Goal: Task Accomplishment & Management: Use online tool/utility

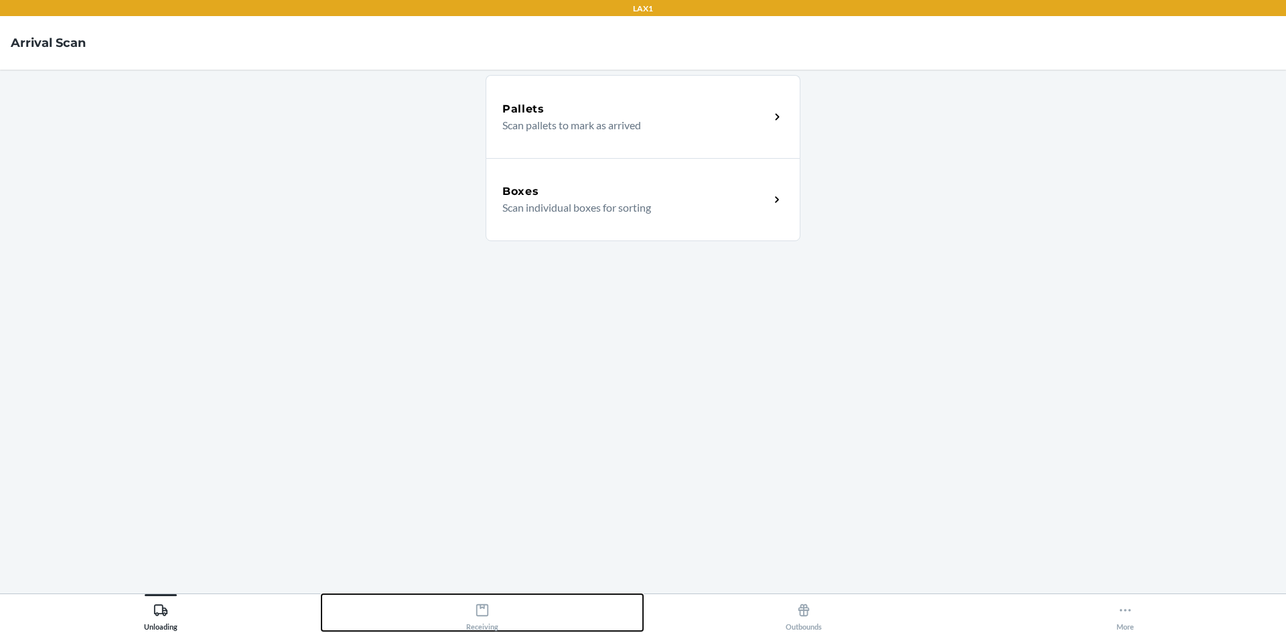
click at [491, 623] on div "Receiving" at bounding box center [482, 613] width 32 height 33
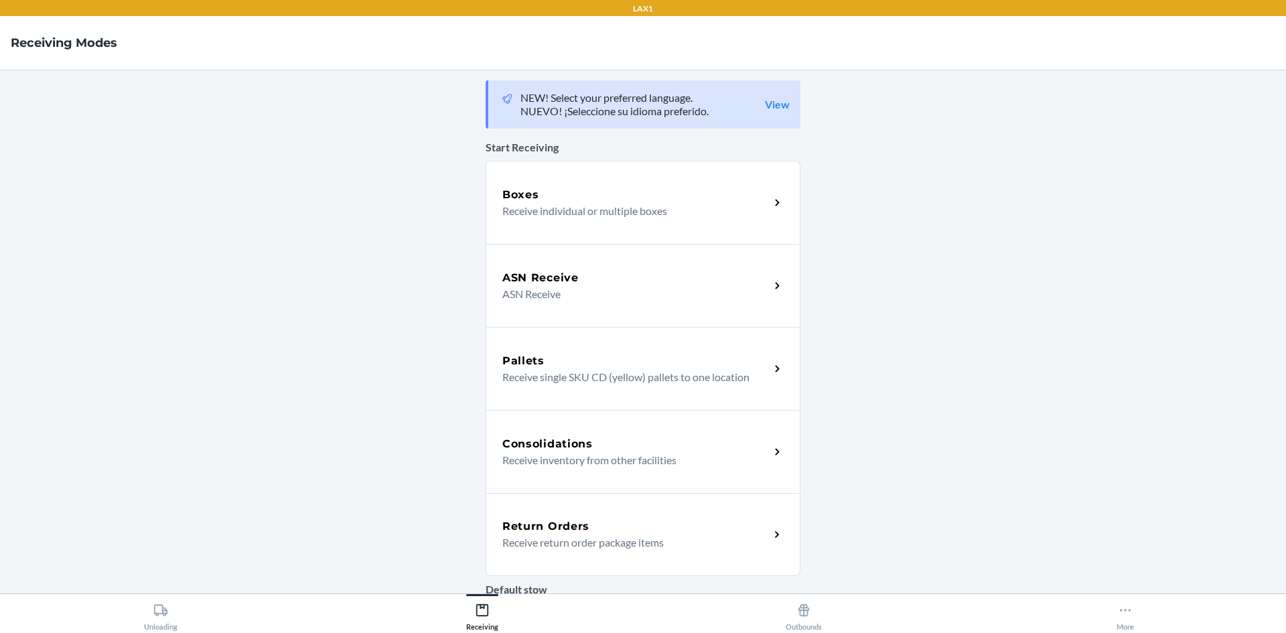
click at [558, 533] on h5 "Return Orders" at bounding box center [545, 526] width 87 height 16
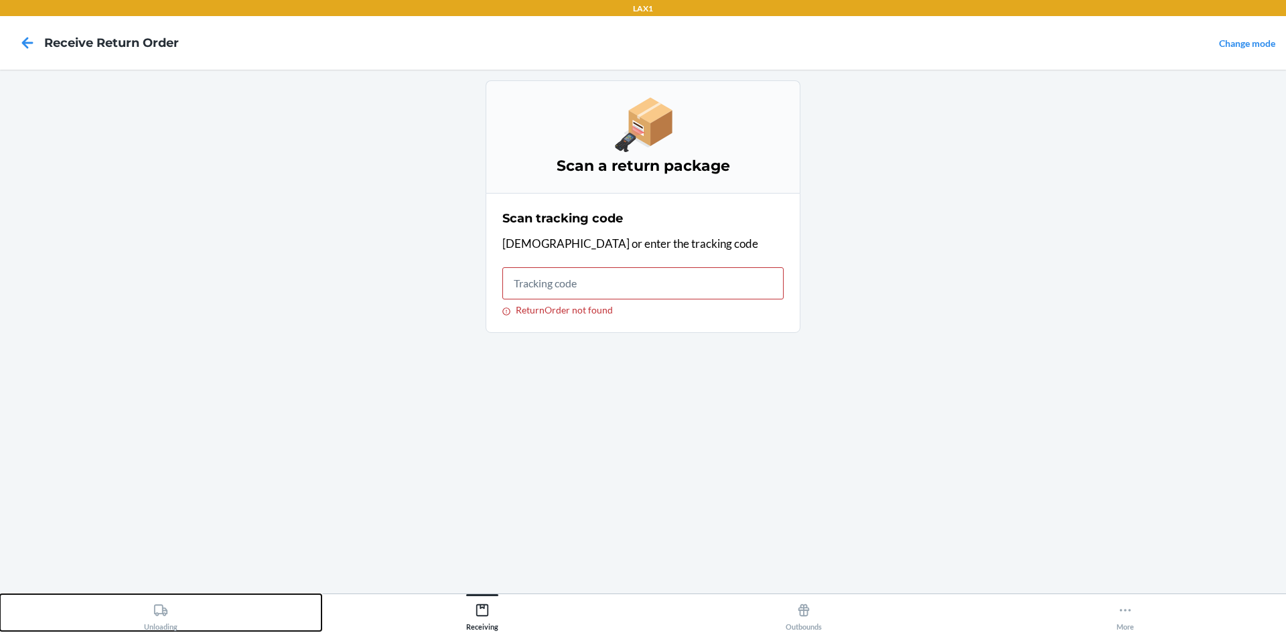
click at [178, 621] on button "Unloading" at bounding box center [160, 612] width 321 height 37
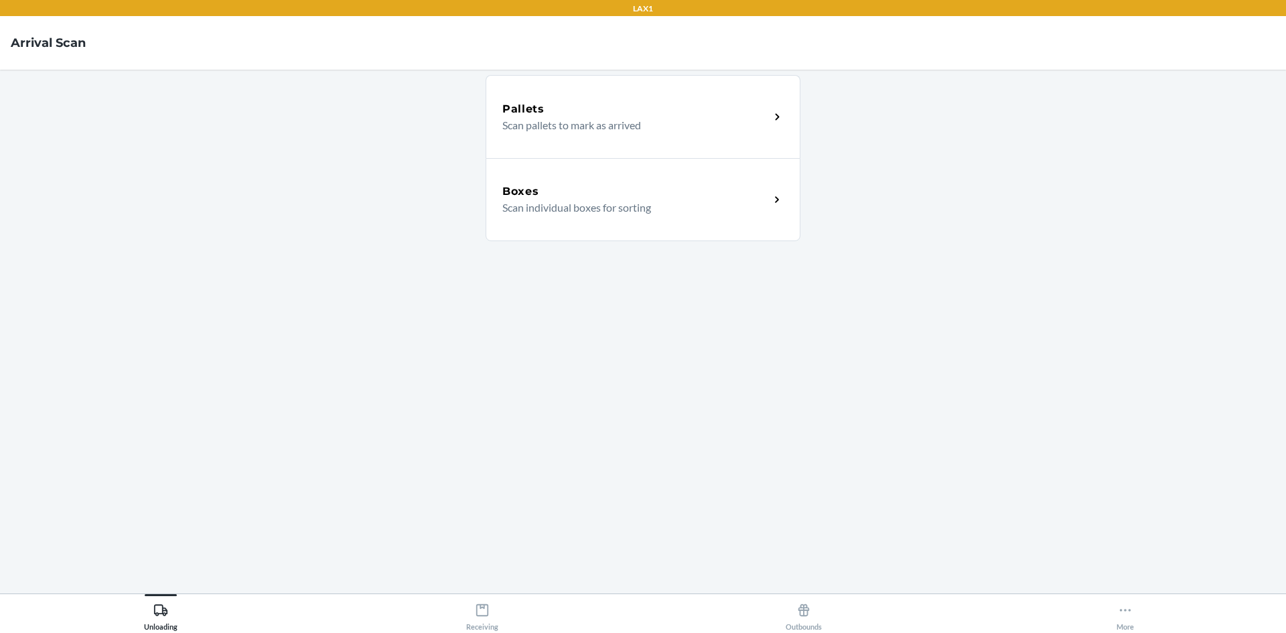
click at [575, 218] on div "Boxes Scan individual boxes for sorting" at bounding box center [643, 199] width 315 height 83
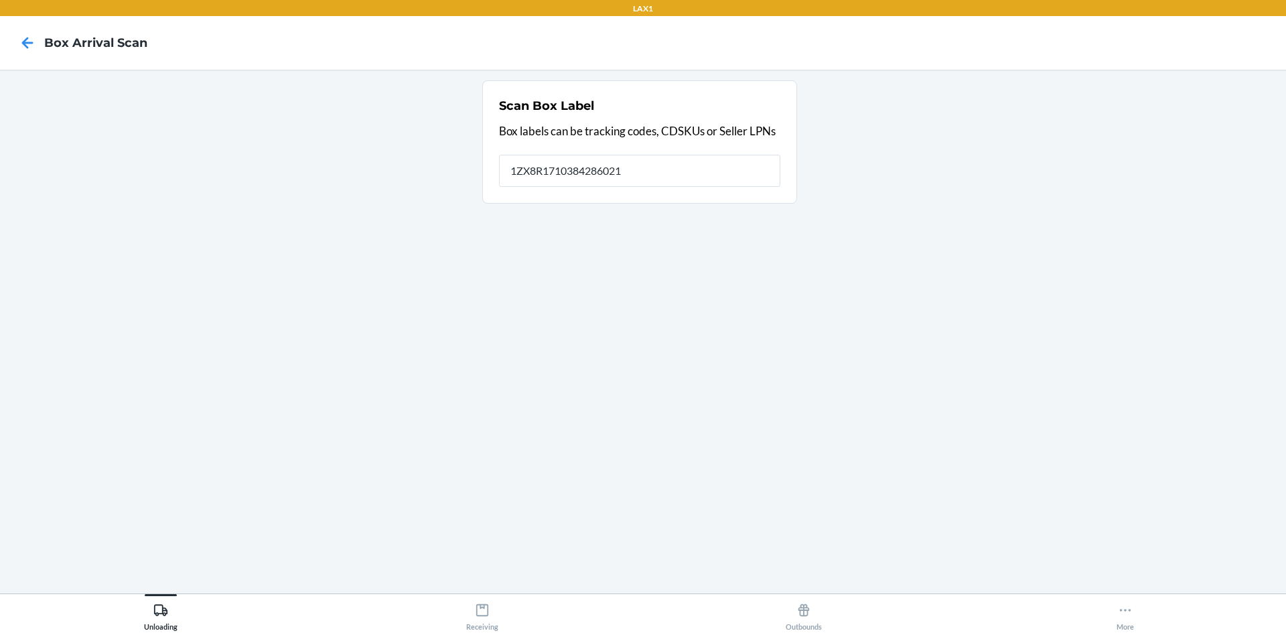
type input "1ZX8R1710384286021"
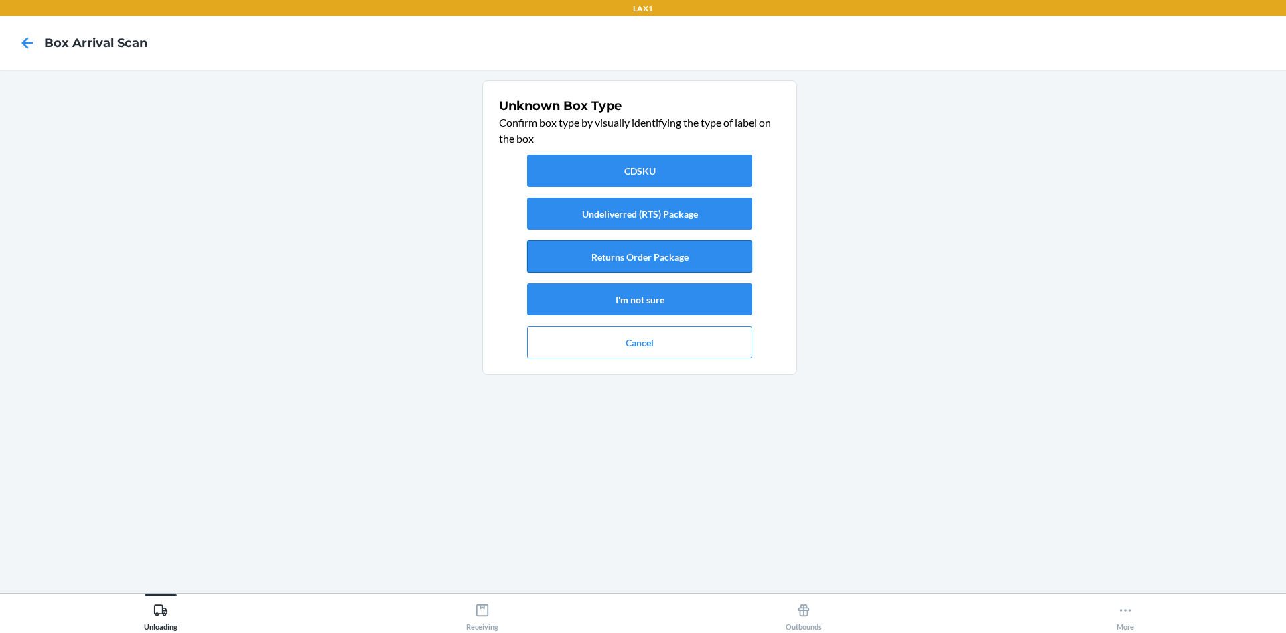
click at [659, 254] on button "Returns Order Package" at bounding box center [639, 256] width 225 height 32
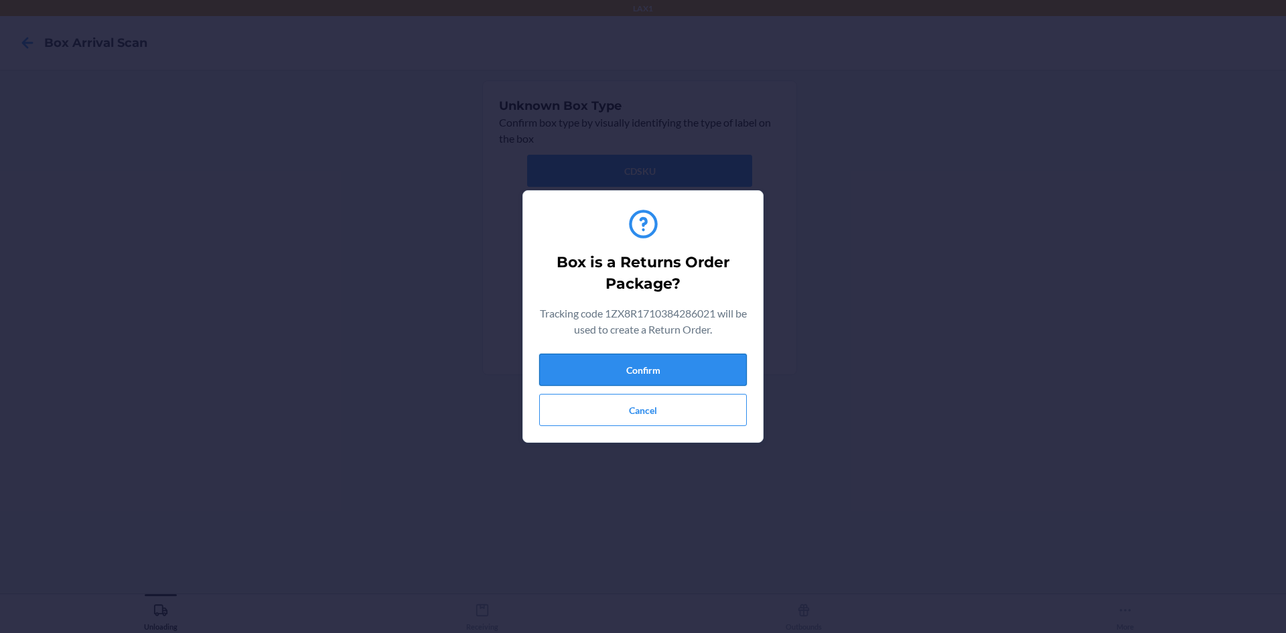
click at [672, 372] on button "Confirm" at bounding box center [643, 370] width 208 height 32
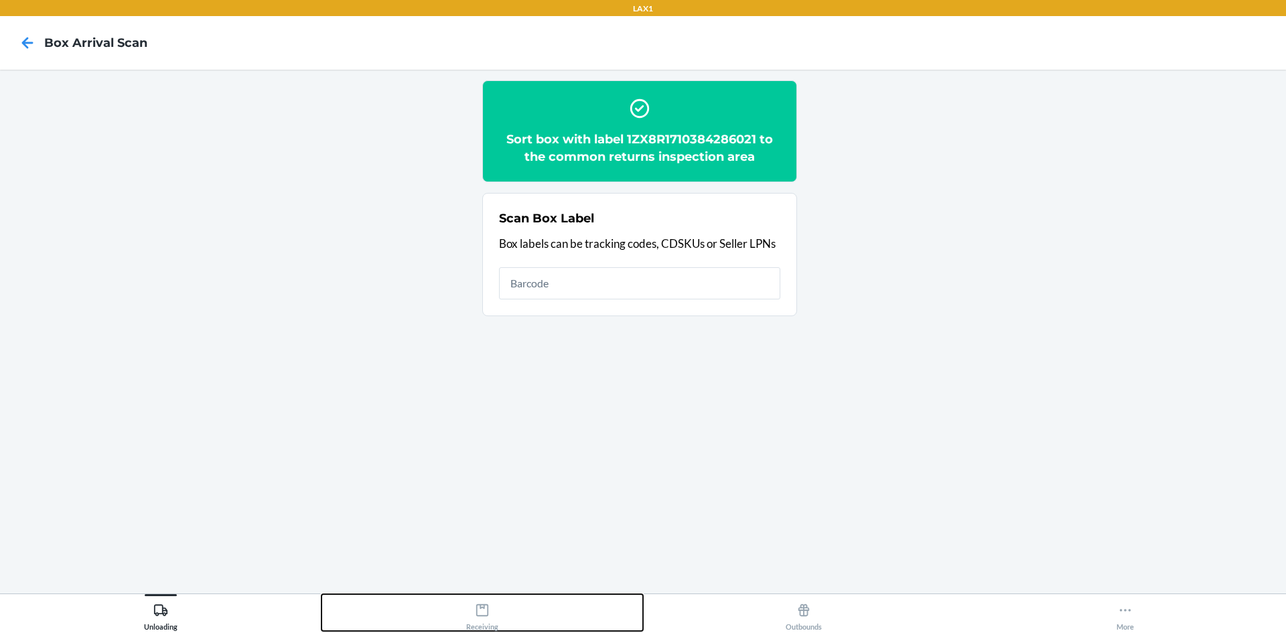
click at [437, 613] on button "Receiving" at bounding box center [481, 612] width 321 height 37
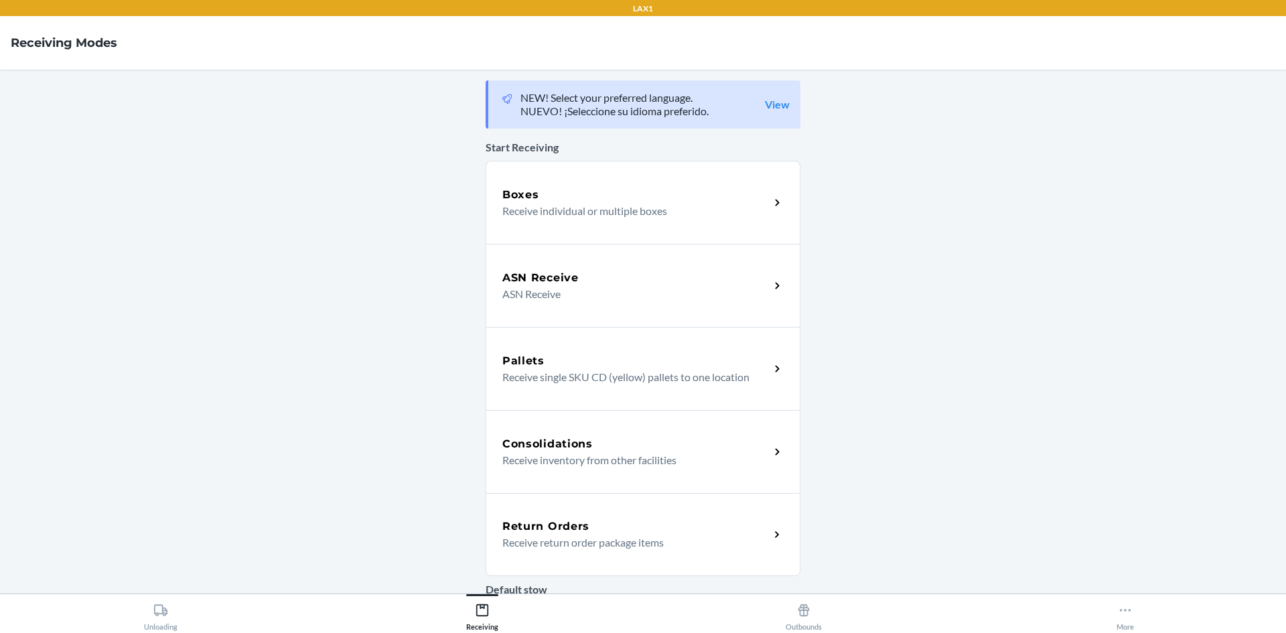
click at [616, 512] on div "Return Orders Receive return order package items" at bounding box center [643, 534] width 315 height 83
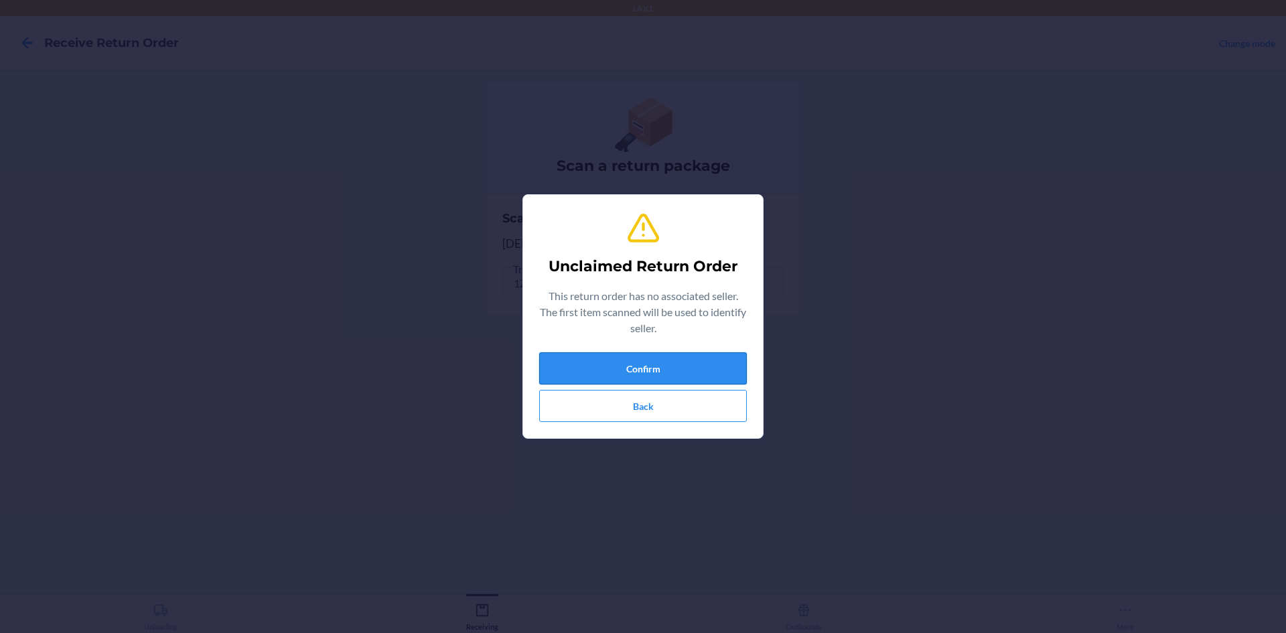
click at [653, 378] on button "Confirm" at bounding box center [643, 368] width 208 height 32
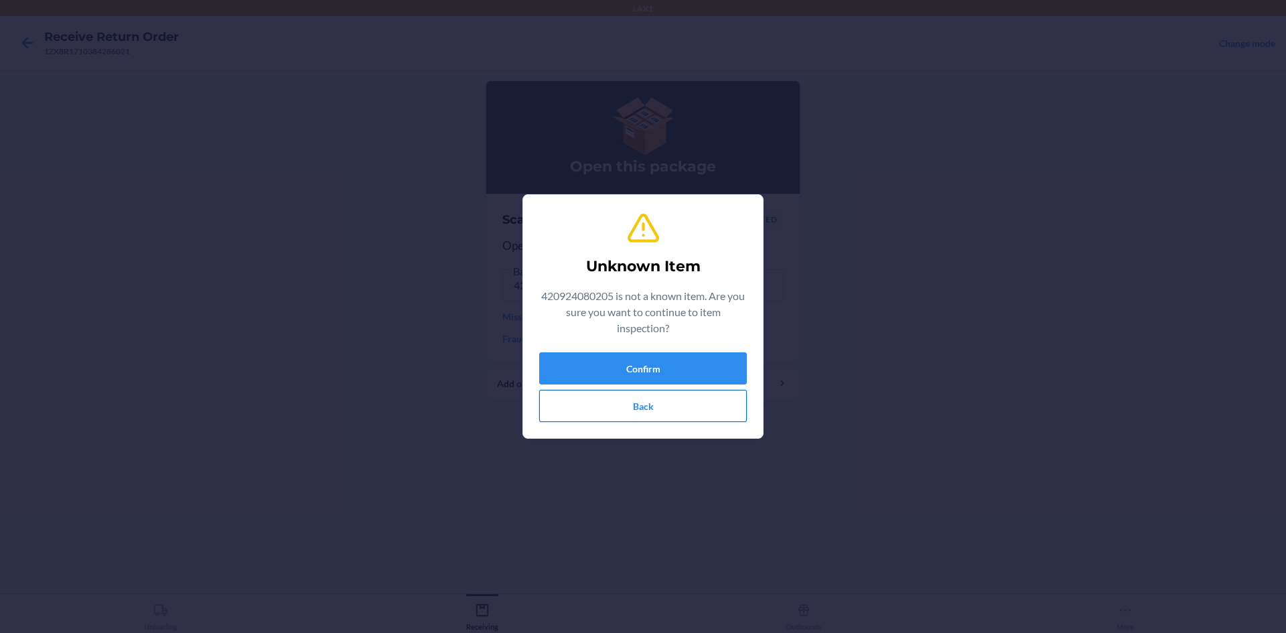
click at [634, 405] on button "Back" at bounding box center [643, 406] width 208 height 32
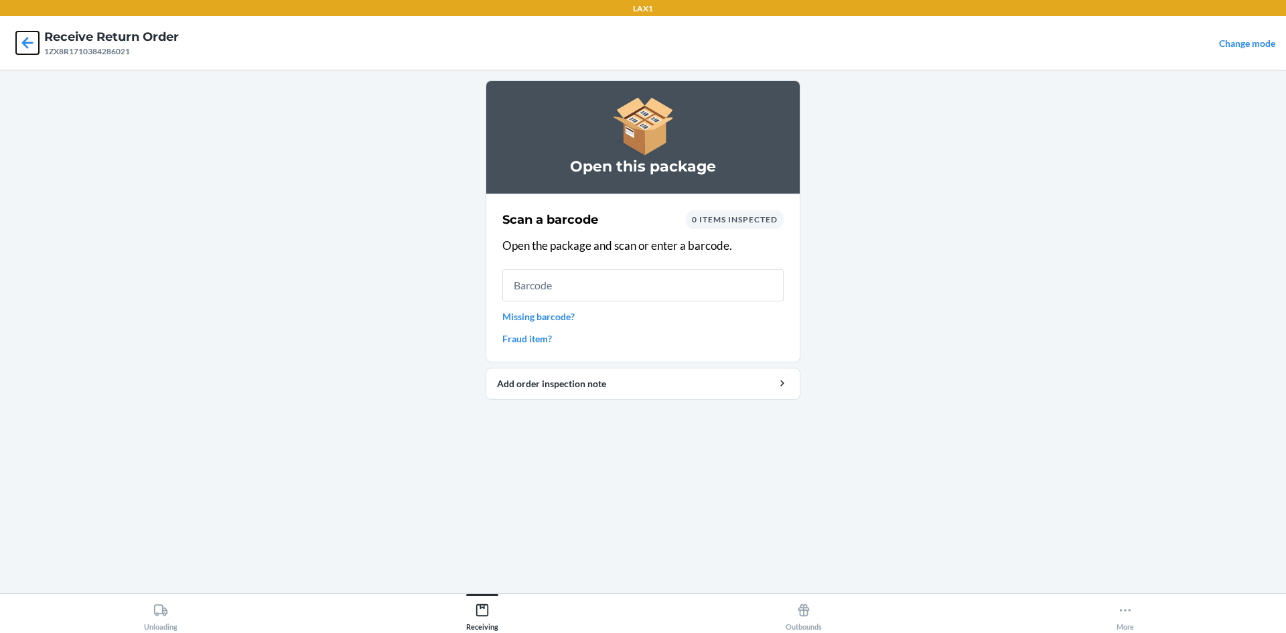
click at [37, 39] on icon at bounding box center [27, 42] width 23 height 23
